Goal: Task Accomplishment & Management: Manage account settings

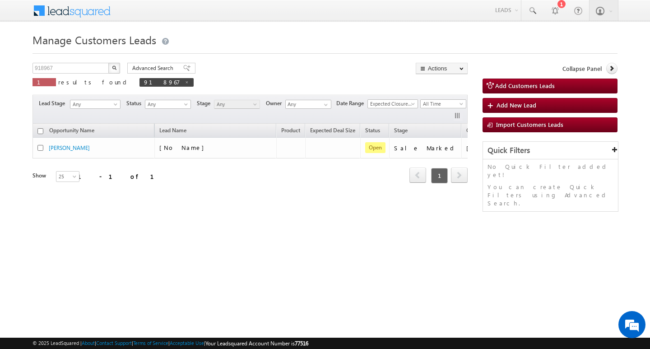
scroll to position [0, 37]
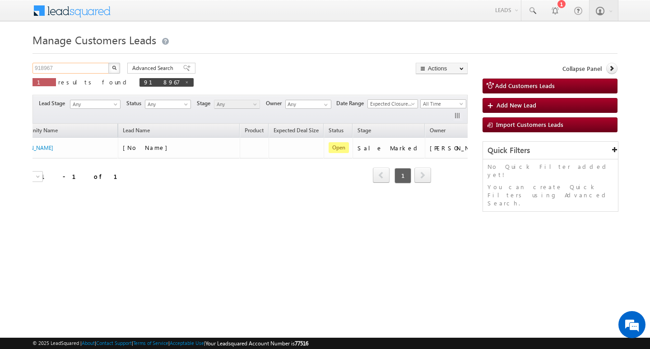
click at [72, 69] on input "918967" at bounding box center [70, 68] width 77 height 11
type input "Search Customers Leads"
click at [68, 64] on input "text" at bounding box center [70, 68] width 77 height 11
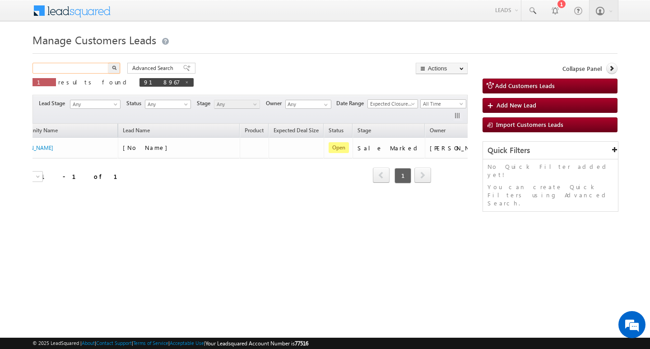
click at [67, 69] on input "text" at bounding box center [70, 68] width 77 height 11
paste input "918841"
type input "918841"
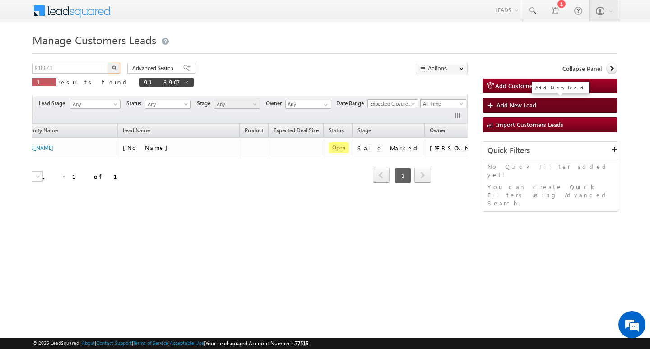
click at [108, 63] on button "button" at bounding box center [114, 68] width 12 height 11
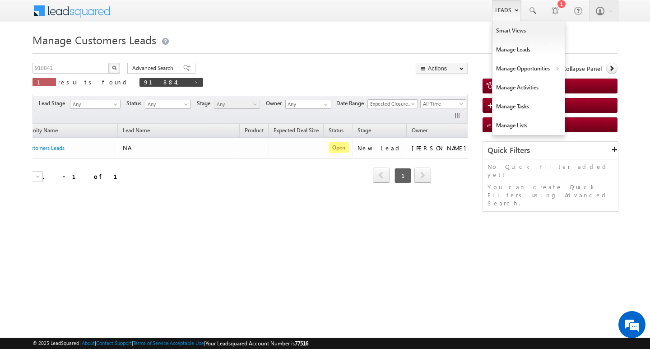
click at [512, 9] on link "Leads" at bounding box center [506, 10] width 29 height 21
click at [512, 11] on link "Leads" at bounding box center [506, 10] width 29 height 21
drag, startPoint x: 396, startPoint y: 174, endPoint x: 338, endPoint y: 105, distance: 90.3
click at [379, 160] on div "Refresh first prev 1 next last 1 - 1 of 1" at bounding box center [213, 171] width 435 height 26
click at [506, 12] on link "Leads" at bounding box center [506, 10] width 29 height 21
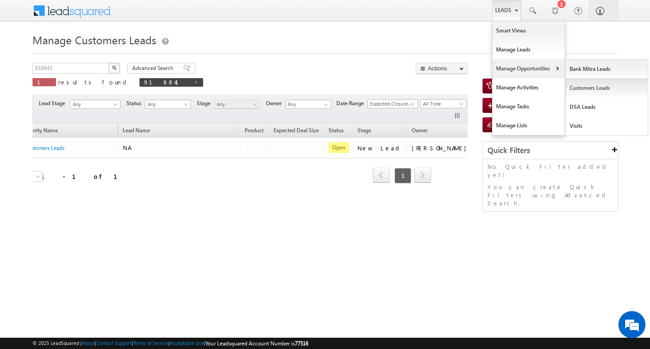
click at [594, 86] on link "Customers Leads" at bounding box center [607, 88] width 83 height 19
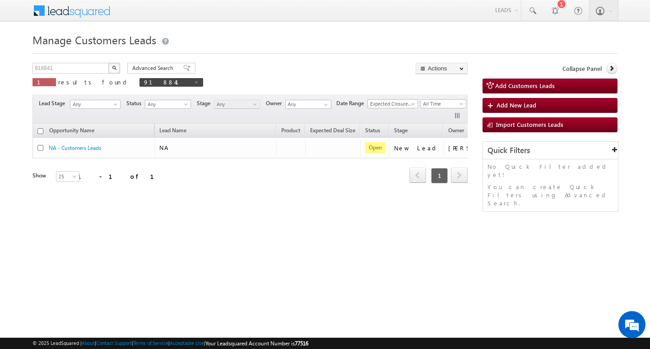
scroll to position [0, 37]
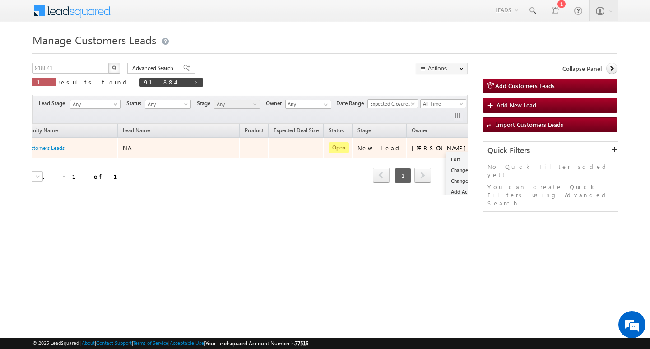
click at [482, 145] on button "button" at bounding box center [486, 147] width 9 height 9
click at [446, 160] on link "Edit" at bounding box center [468, 159] width 45 height 11
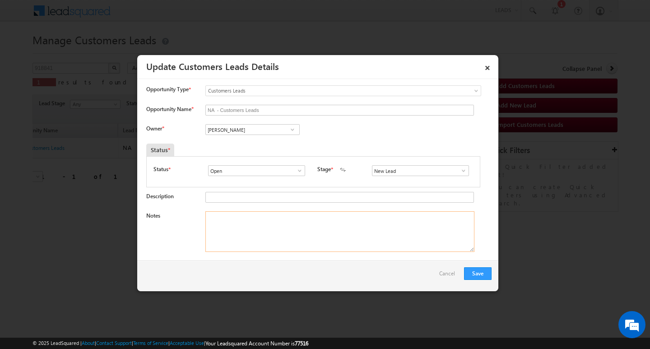
click at [347, 231] on textarea "Notes" at bounding box center [339, 231] width 269 height 41
click at [255, 130] on input "[PERSON_NAME]" at bounding box center [252, 129] width 94 height 11
click at [283, 110] on input "NA - Customers Leads" at bounding box center [339, 110] width 269 height 11
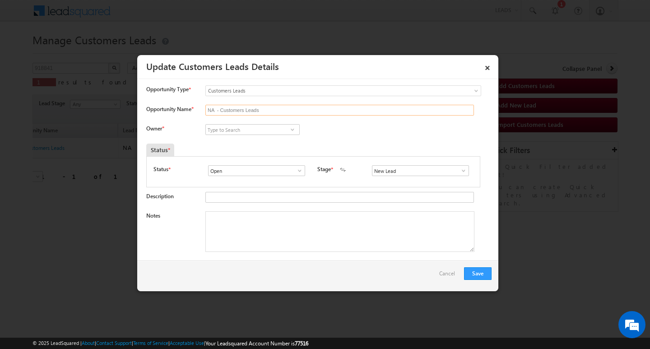
click at [283, 110] on input "NA - Customers Leads" at bounding box center [339, 110] width 269 height 11
click at [460, 167] on span at bounding box center [463, 170] width 9 height 7
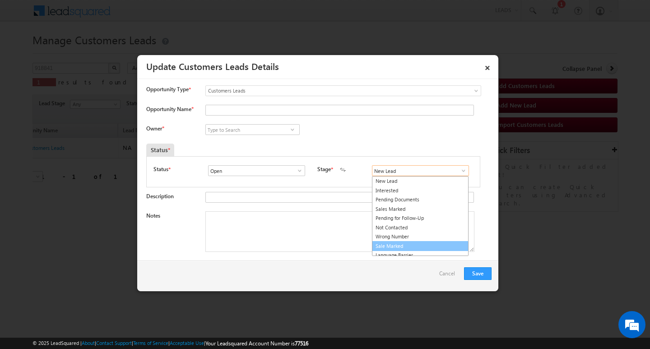
click at [435, 244] on link "Sale Marked" at bounding box center [420, 246] width 97 height 10
type input "Sale Marked"
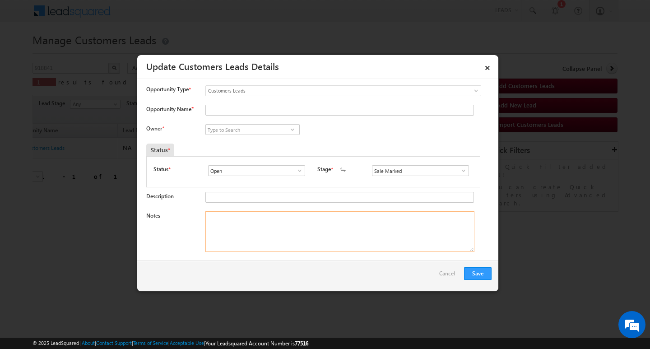
drag, startPoint x: 286, startPoint y: 242, endPoint x: 102, endPoint y: 83, distance: 243.5
click at [285, 235] on textarea "Notes" at bounding box center [339, 231] width 269 height 41
click at [295, 214] on textarea "Notes" at bounding box center [339, 231] width 269 height 41
click at [292, 225] on textarea "Notes" at bounding box center [339, 231] width 269 height 41
paste textarea "4lakh Customer required top-up loan address Dewas"
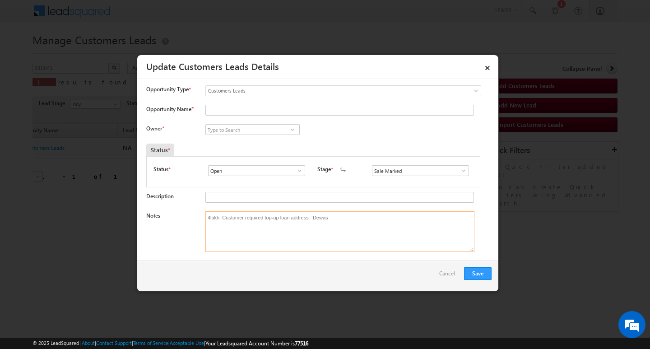
type textarea "4lakh Customer required top-up loan address Dewas"
click at [265, 135] on div "[PERSON_NAME] [PERSON_NAME] [PERSON_NAME] [PERSON_NAME] [PERSON_NAME] [PERSON_N…" at bounding box center [259, 130] width 109 height 13
click at [267, 134] on input at bounding box center [252, 129] width 94 height 11
paste input "[PERSON_NAME]"
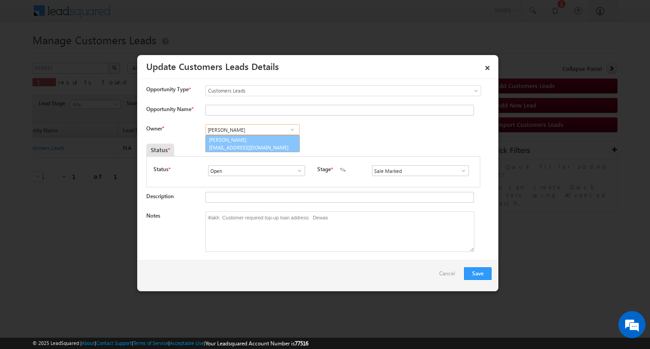
click at [264, 141] on link "[PERSON_NAME] [PERSON_NAME][EMAIL_ADDRESS][DOMAIN_NAME]" at bounding box center [252, 143] width 94 height 17
type input "[PERSON_NAME]"
click at [371, 245] on textarea "4lakh Customer required top-up loan address Dewas" at bounding box center [339, 231] width 269 height 41
click at [279, 114] on input "Opportunity Name *" at bounding box center [339, 110] width 269 height 11
click at [277, 111] on input "Opportunity Name *" at bounding box center [339, 110] width 269 height 11
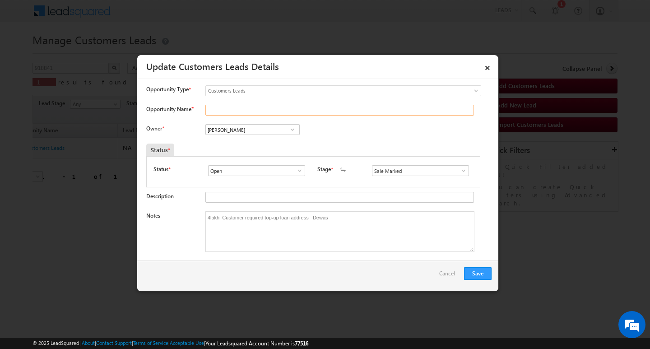
paste input "SANDEEP"
type input "SANDEEP"
click at [473, 273] on button "Save" at bounding box center [478, 273] width 28 height 13
